Goal: Task Accomplishment & Management: Use online tool/utility

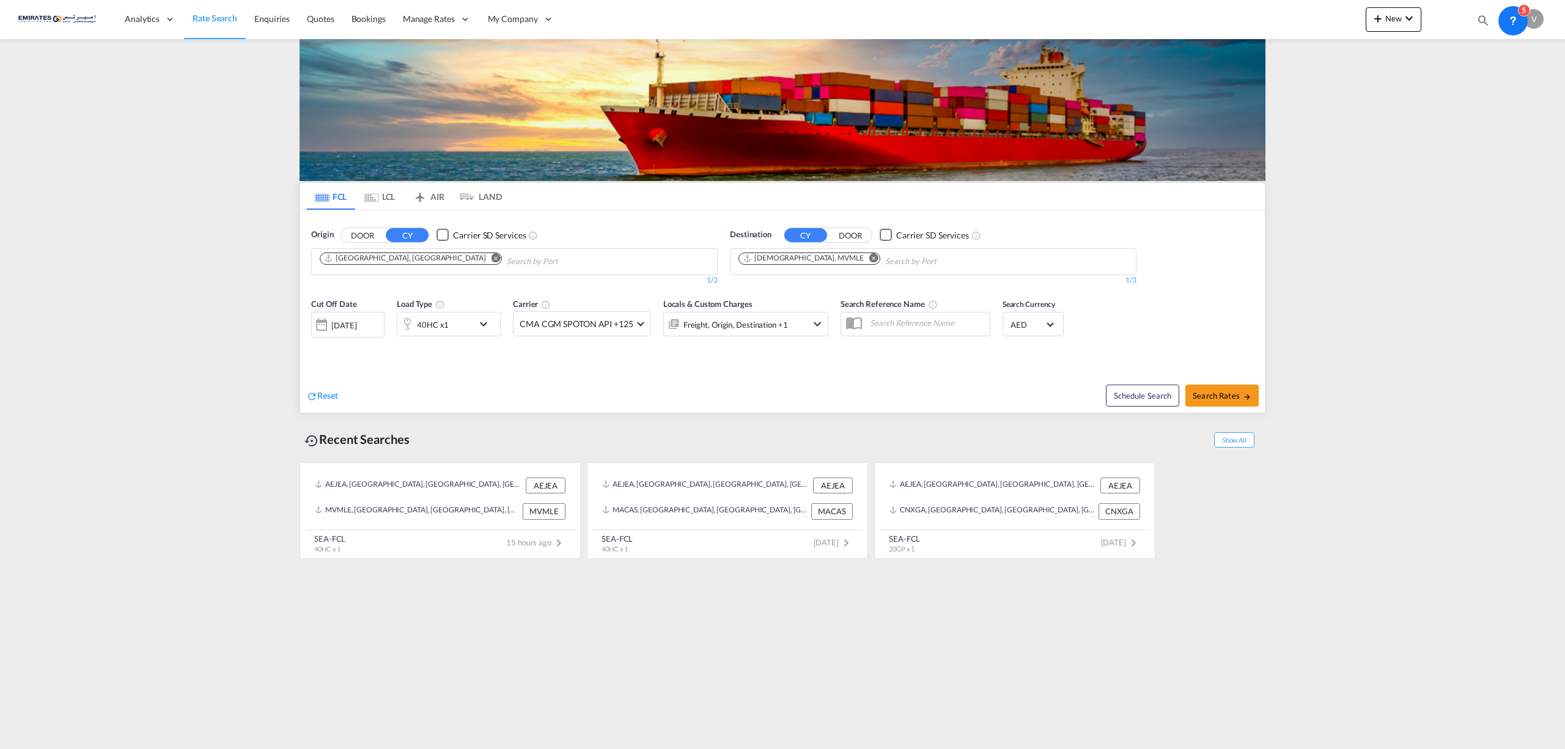
click at [1412, 13] on md-icon "icon-chevron-down" at bounding box center [1409, 18] width 15 height 15
drag, startPoint x: 1466, startPoint y: 96, endPoint x: 1461, endPoint y: 89, distance: 9.2
click at [1461, 89] on div "Ratesheet" at bounding box center [1459, 91] width 45 height 31
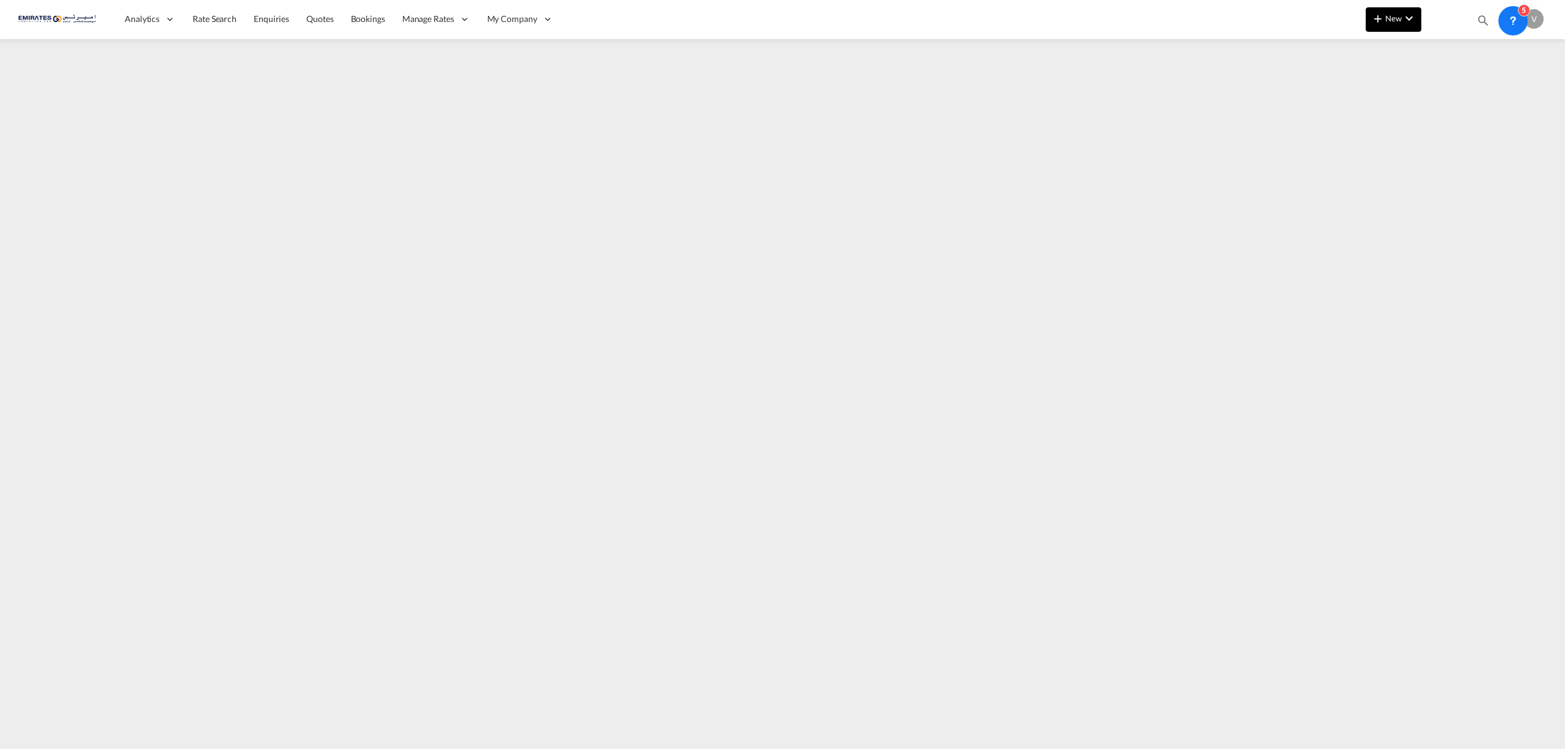
click at [1385, 15] on span "New" at bounding box center [1394, 18] width 46 height 10
click at [1458, 56] on div "Ratecard" at bounding box center [1459, 52] width 45 height 31
click at [1411, 15] on md-icon "icon-chevron-down" at bounding box center [1409, 18] width 15 height 15
click at [1451, 89] on span "Ratesheet" at bounding box center [1443, 91] width 13 height 24
click at [1396, 21] on span "New" at bounding box center [1394, 18] width 46 height 10
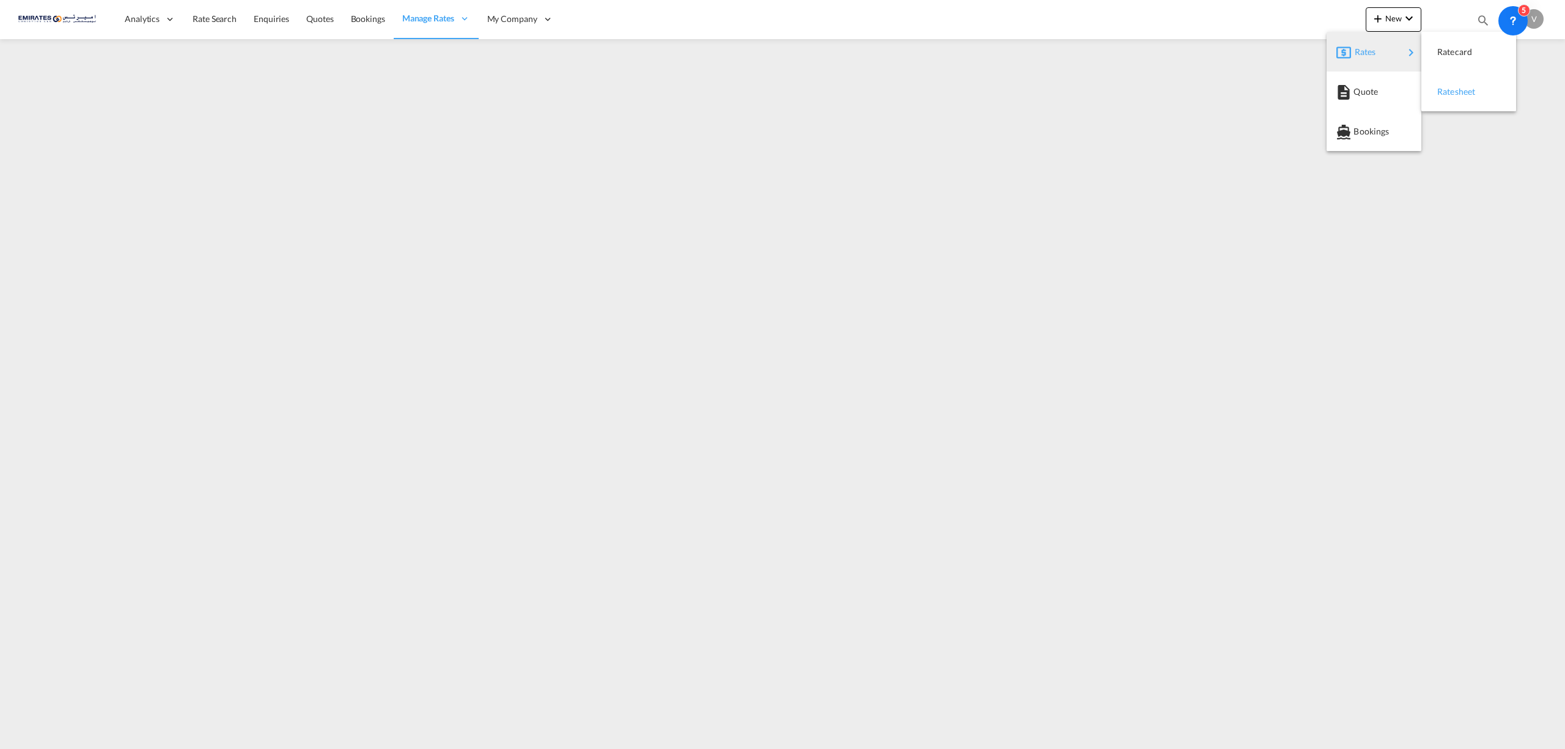
click at [1439, 90] on span "Ratesheet" at bounding box center [1443, 91] width 13 height 24
click at [210, 22] on span "Rate Search" at bounding box center [215, 18] width 44 height 10
